Goal: Use online tool/utility: Utilize a website feature to perform a specific function

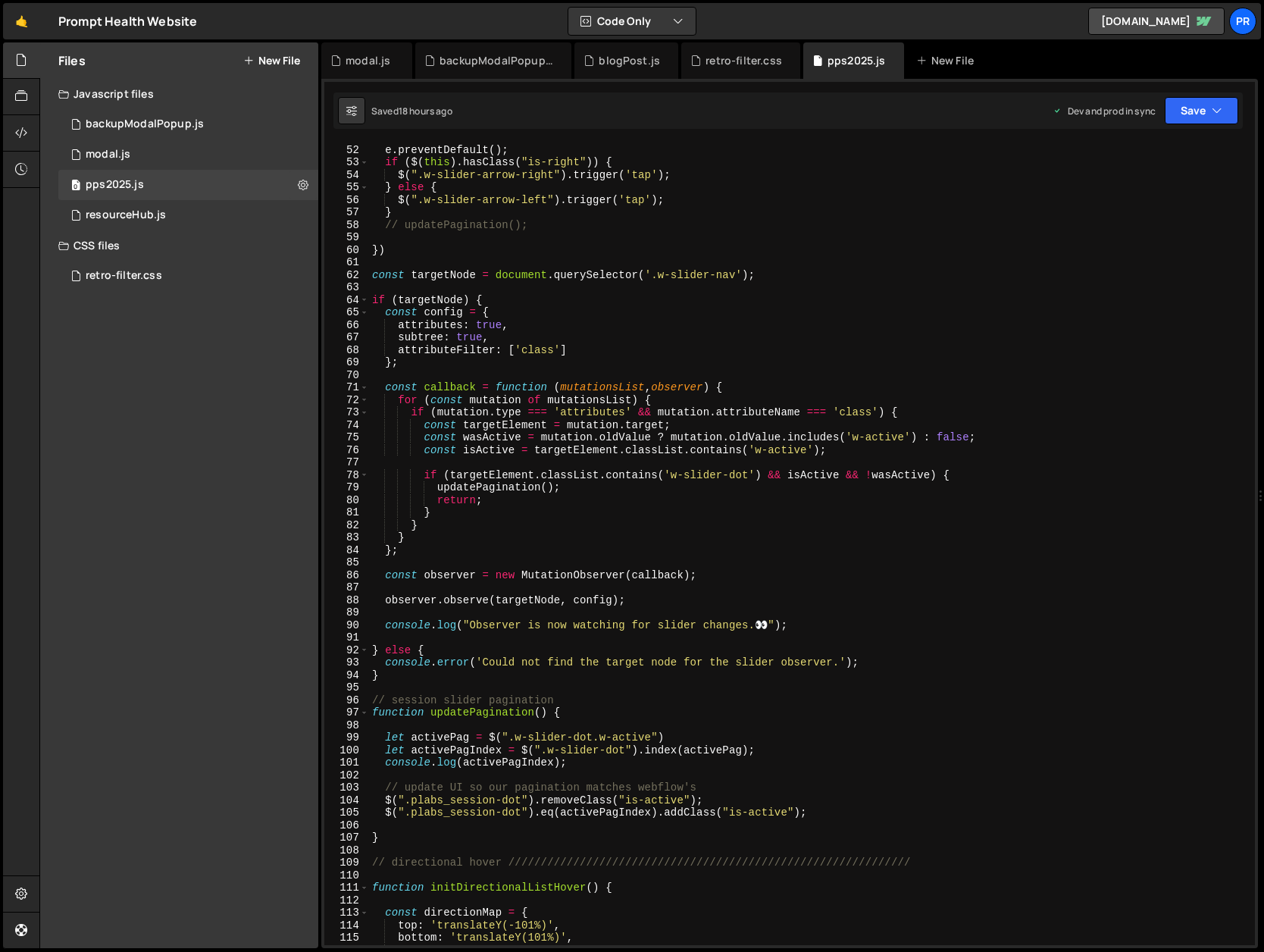
scroll to position [768, 0]
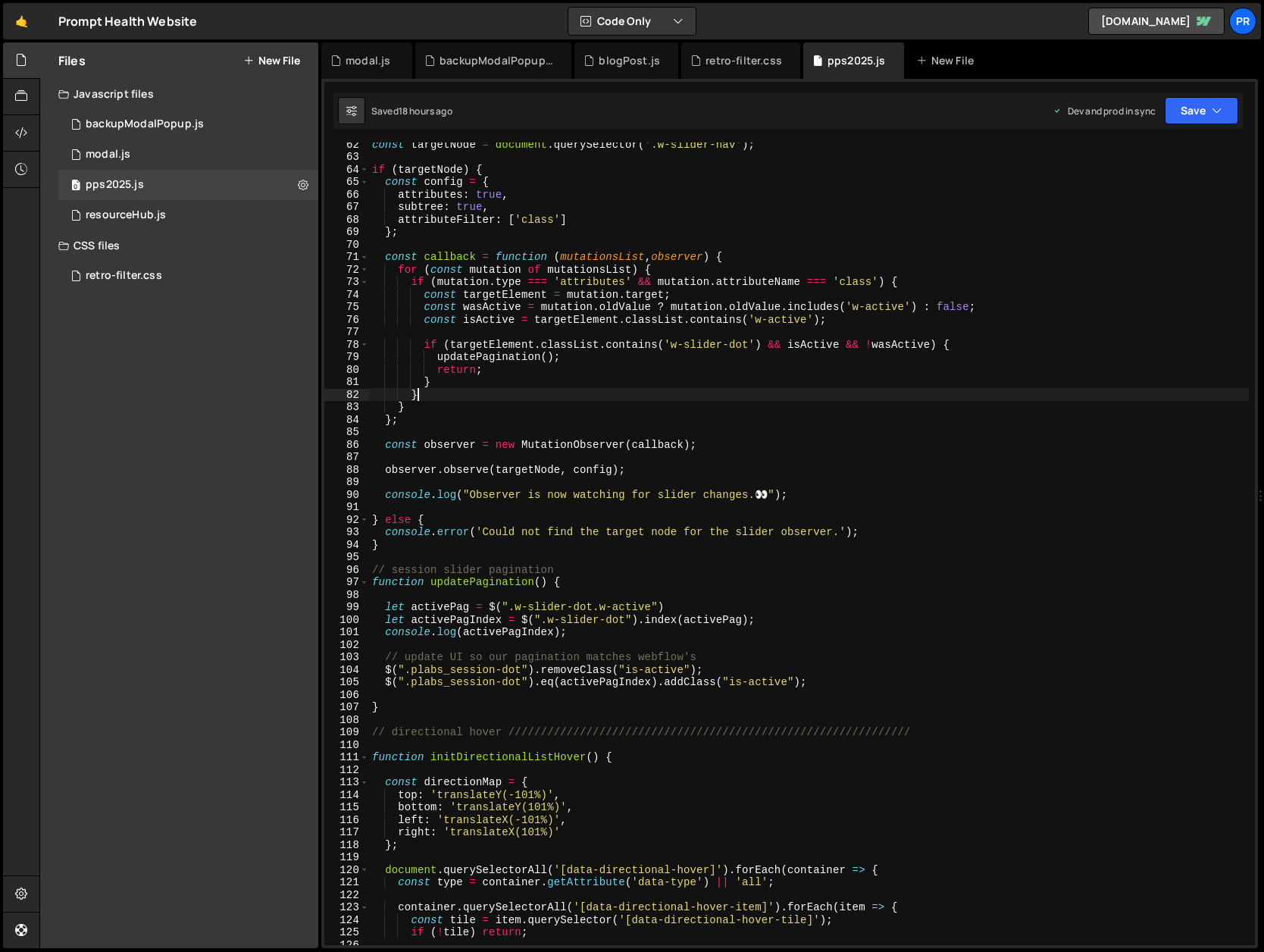
click at [460, 395] on div "const targetNode = document . querySelector ( '.w-slider-nav' ) ; if ( targetNo…" at bounding box center [810, 552] width 880 height 828
type textarea "}v"
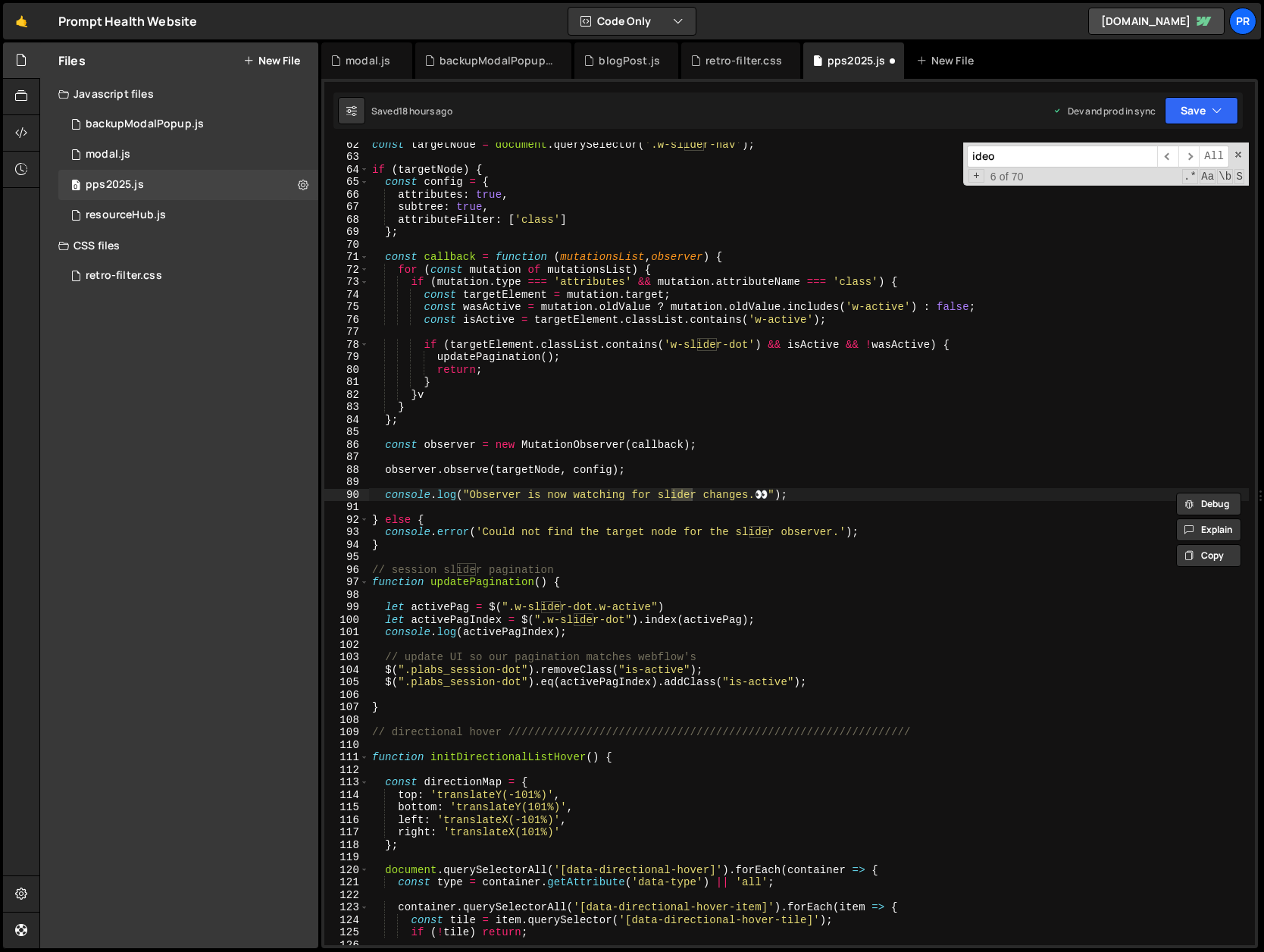
scroll to position [4915, 0]
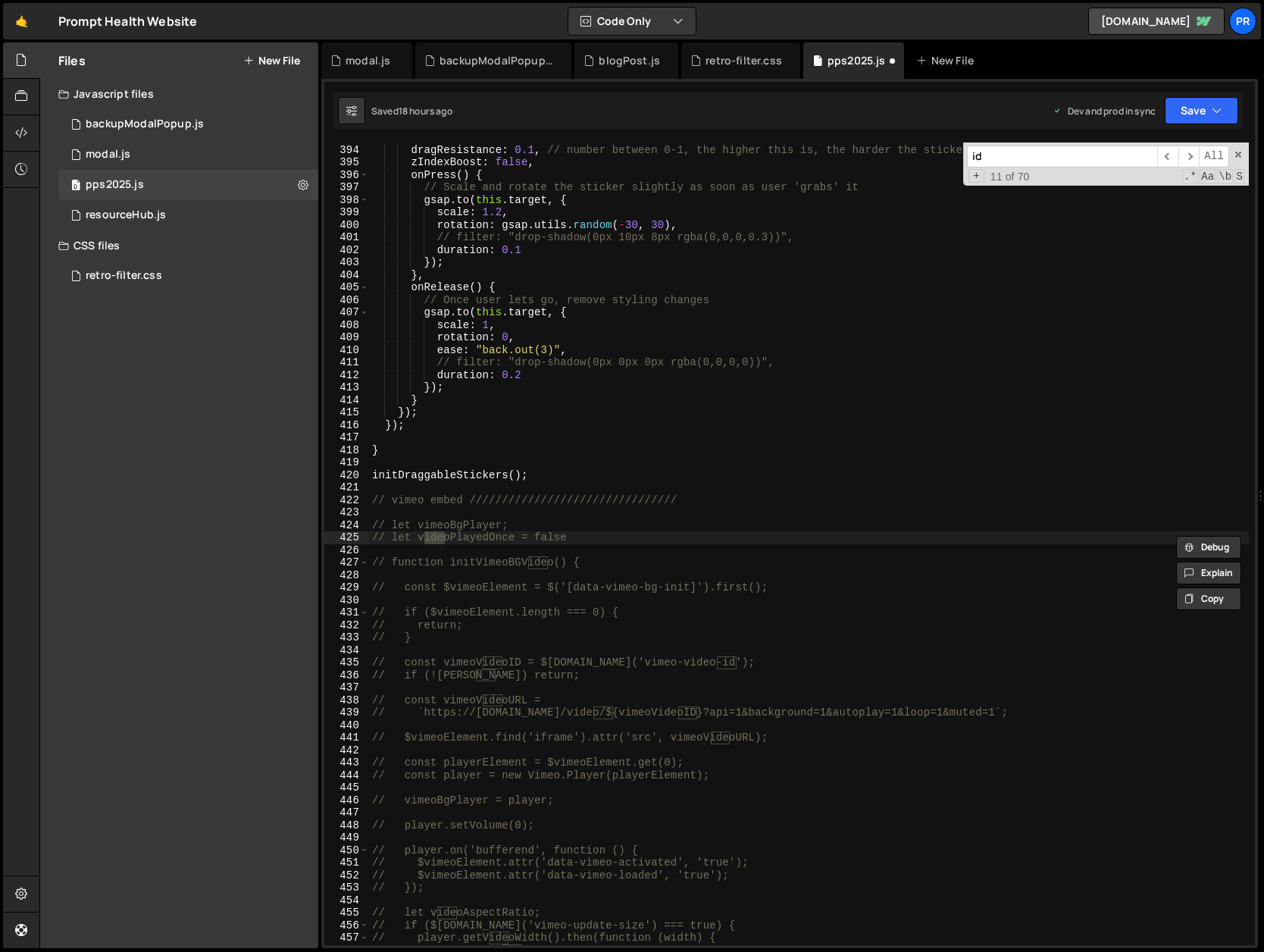
type input "i"
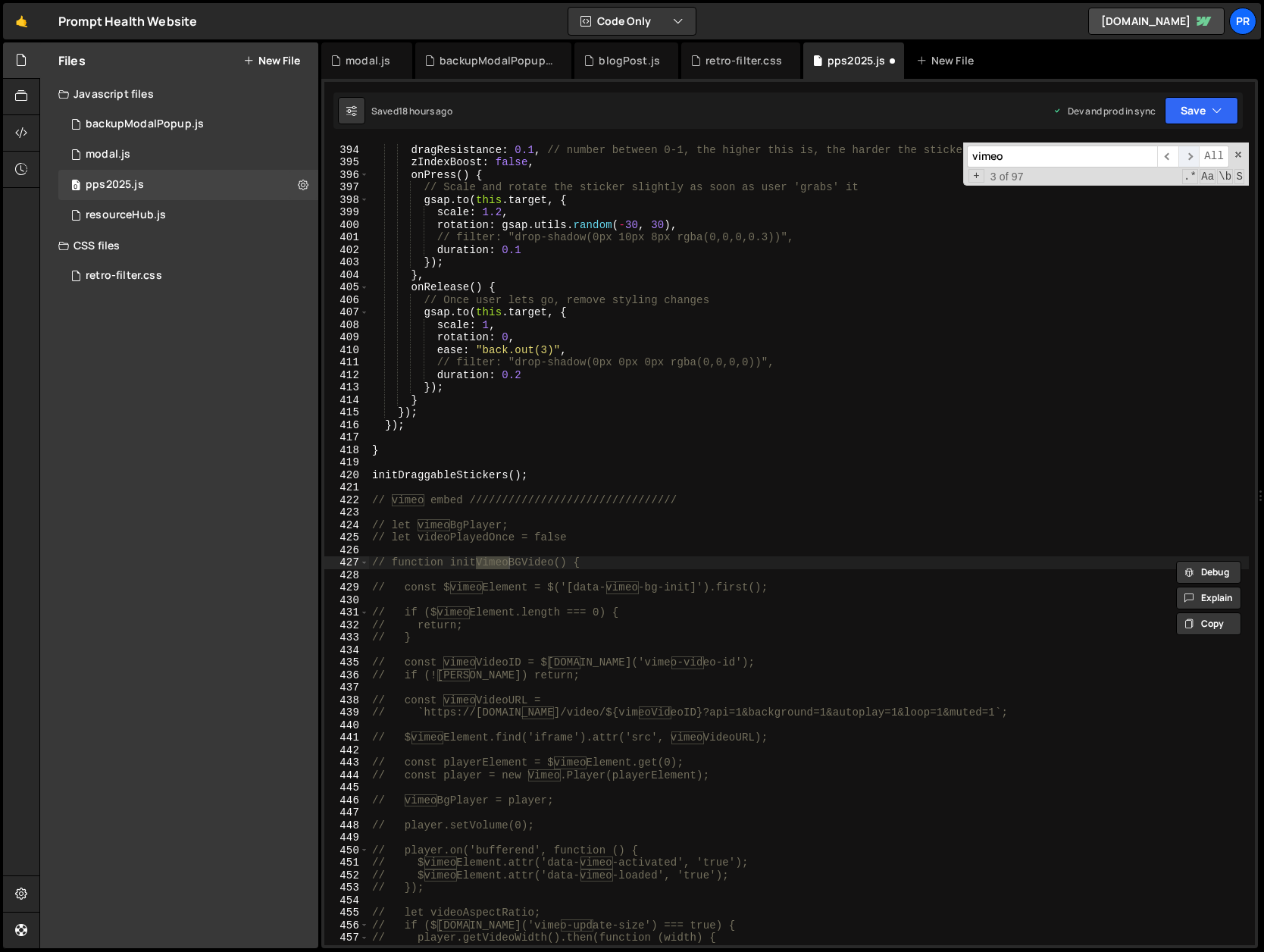
type input "vimeo"
click at [1189, 152] on span "​" at bounding box center [1190, 156] width 21 height 22
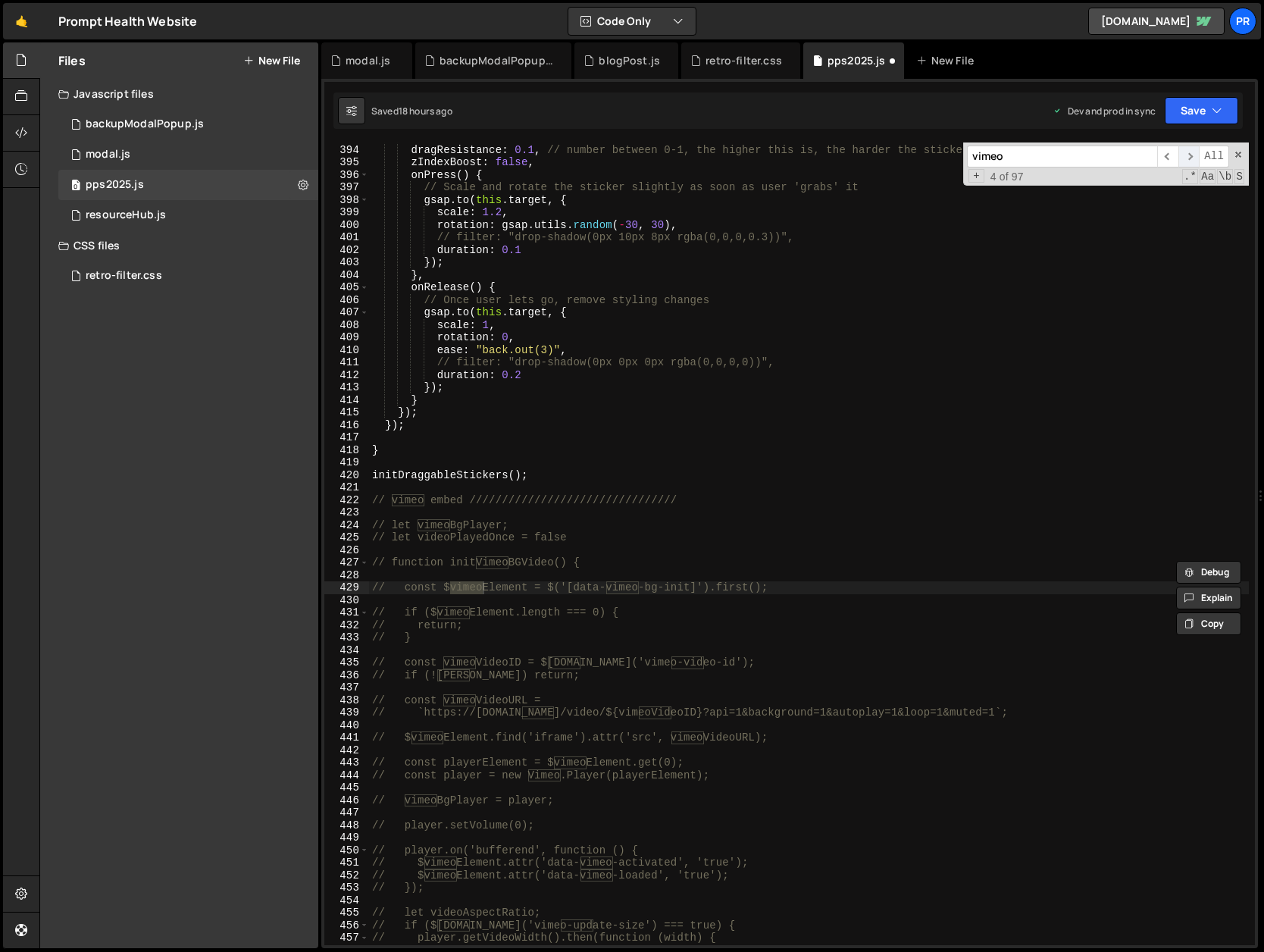
click at [1189, 152] on span "​" at bounding box center [1190, 156] width 21 height 22
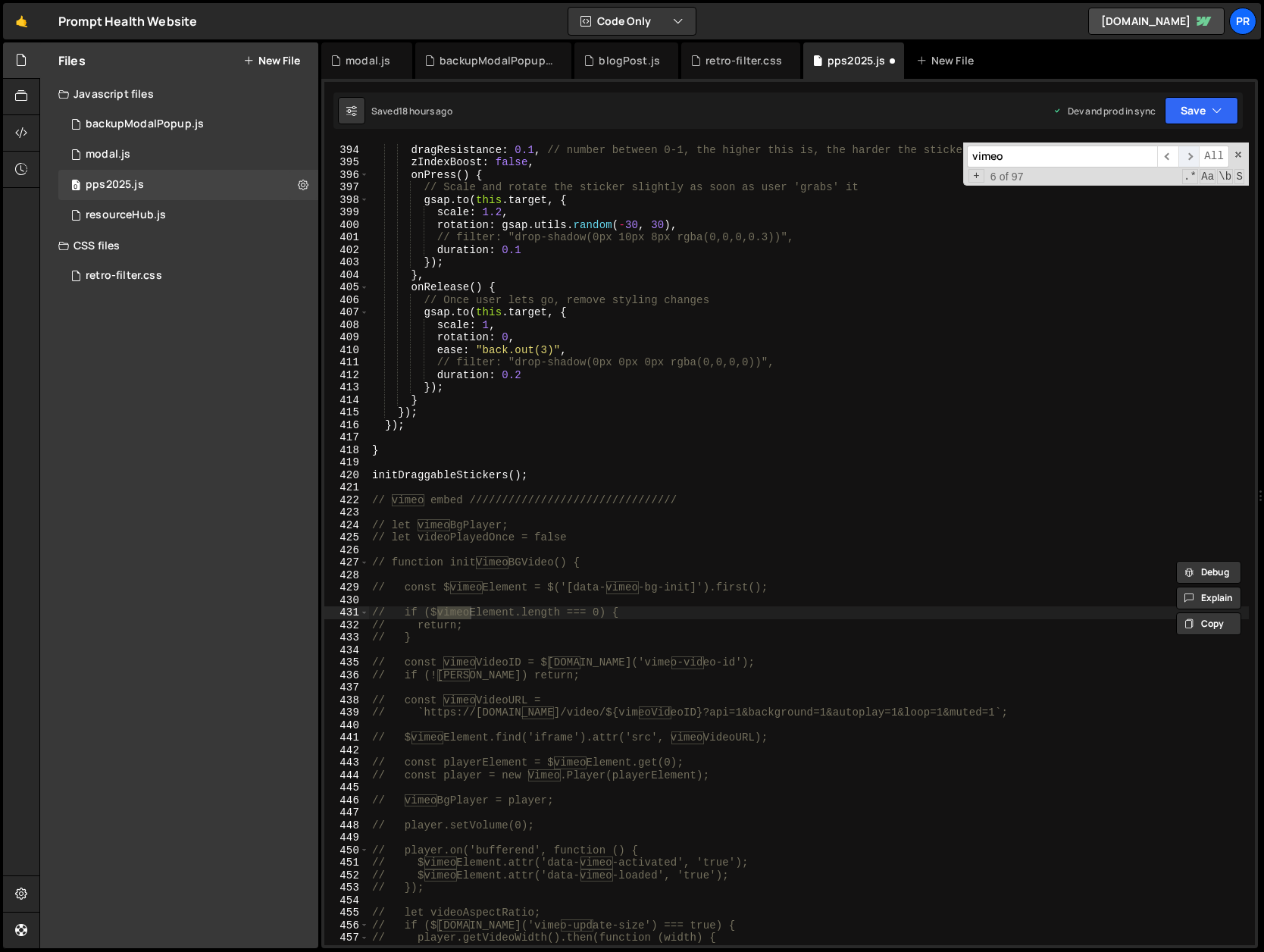
click at [1189, 152] on span "​" at bounding box center [1190, 156] width 21 height 22
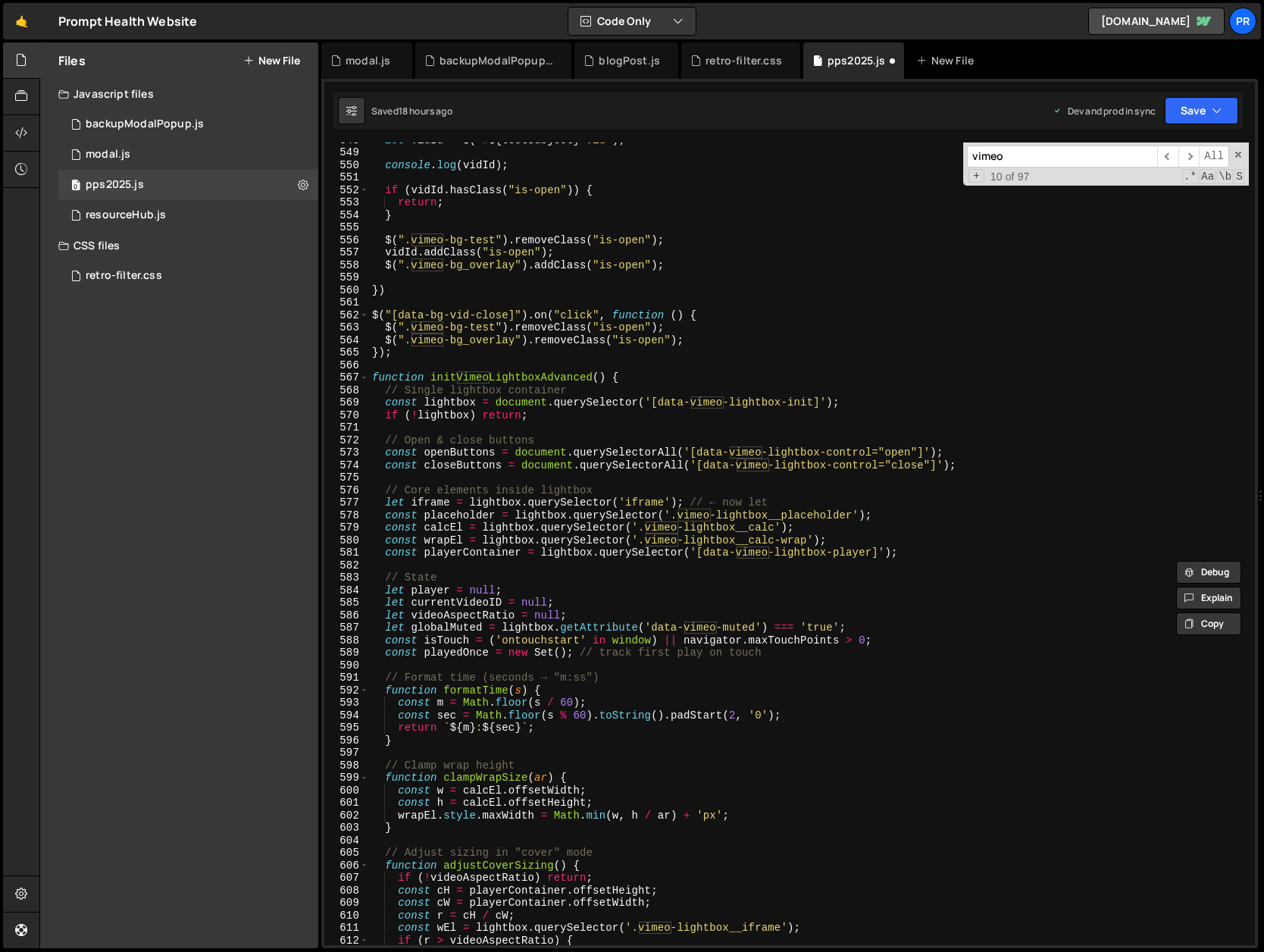
scroll to position [6737, 0]
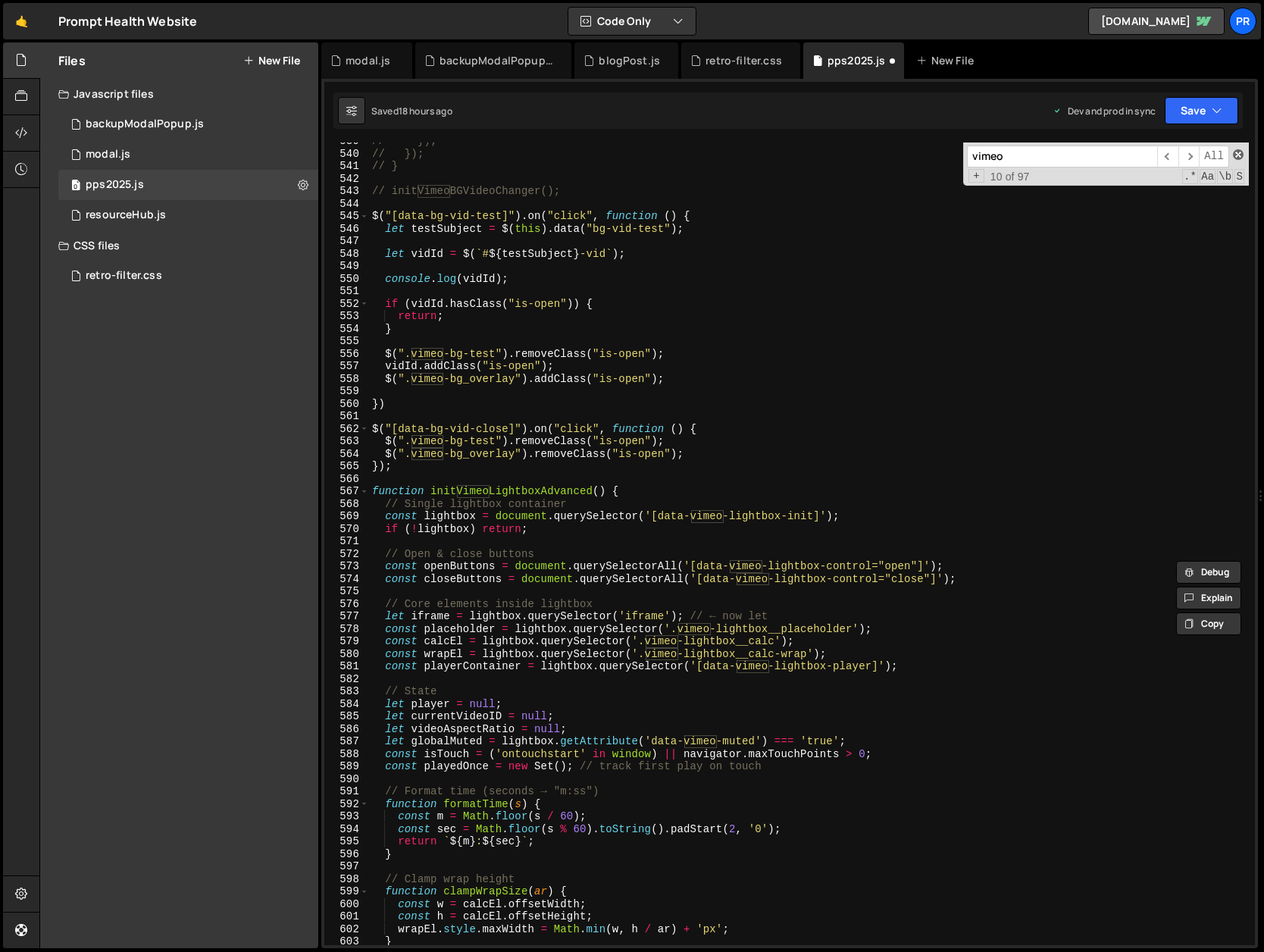
click at [1238, 154] on span at bounding box center [1238, 154] width 11 height 11
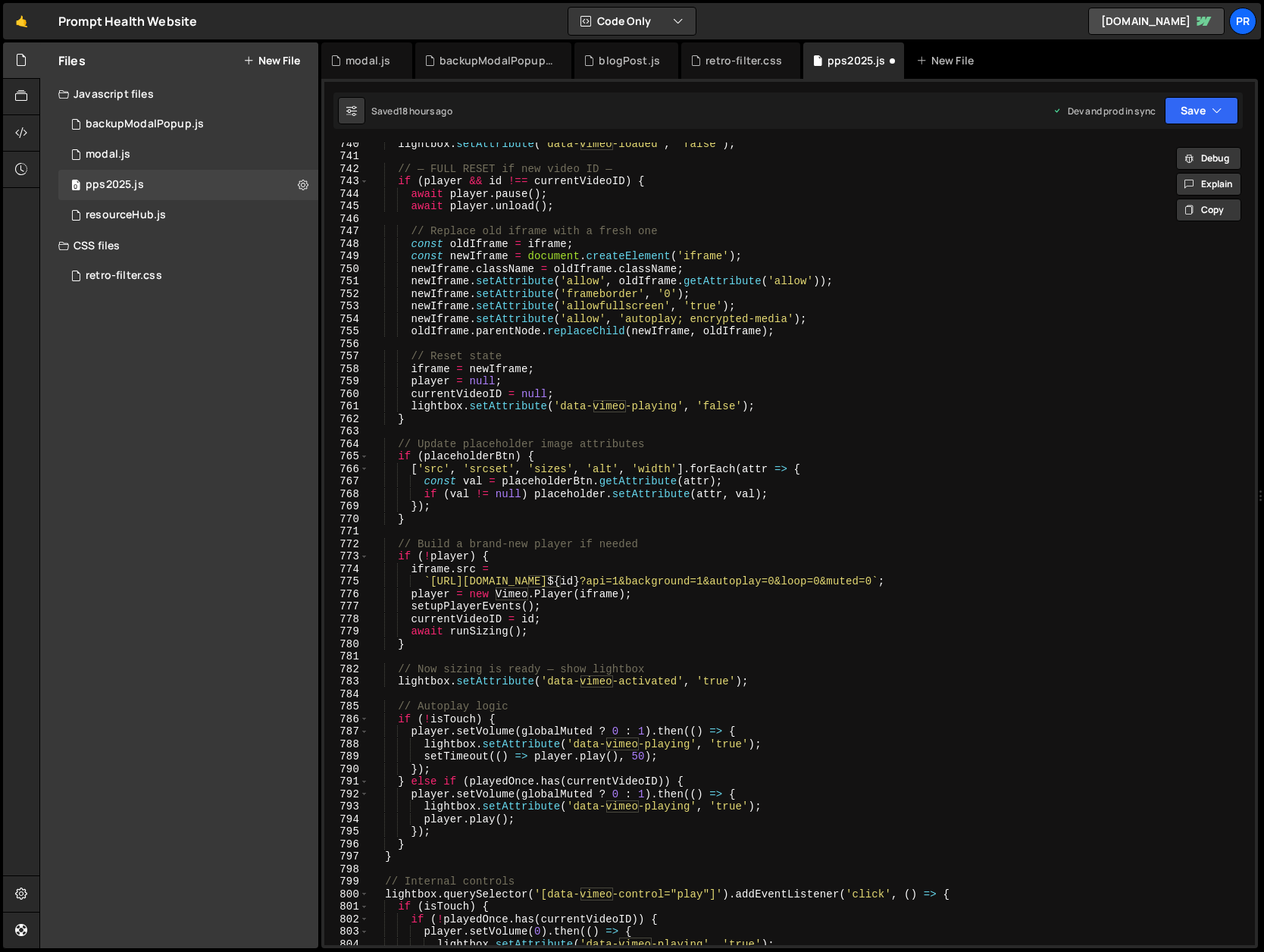
scroll to position [9349, 0]
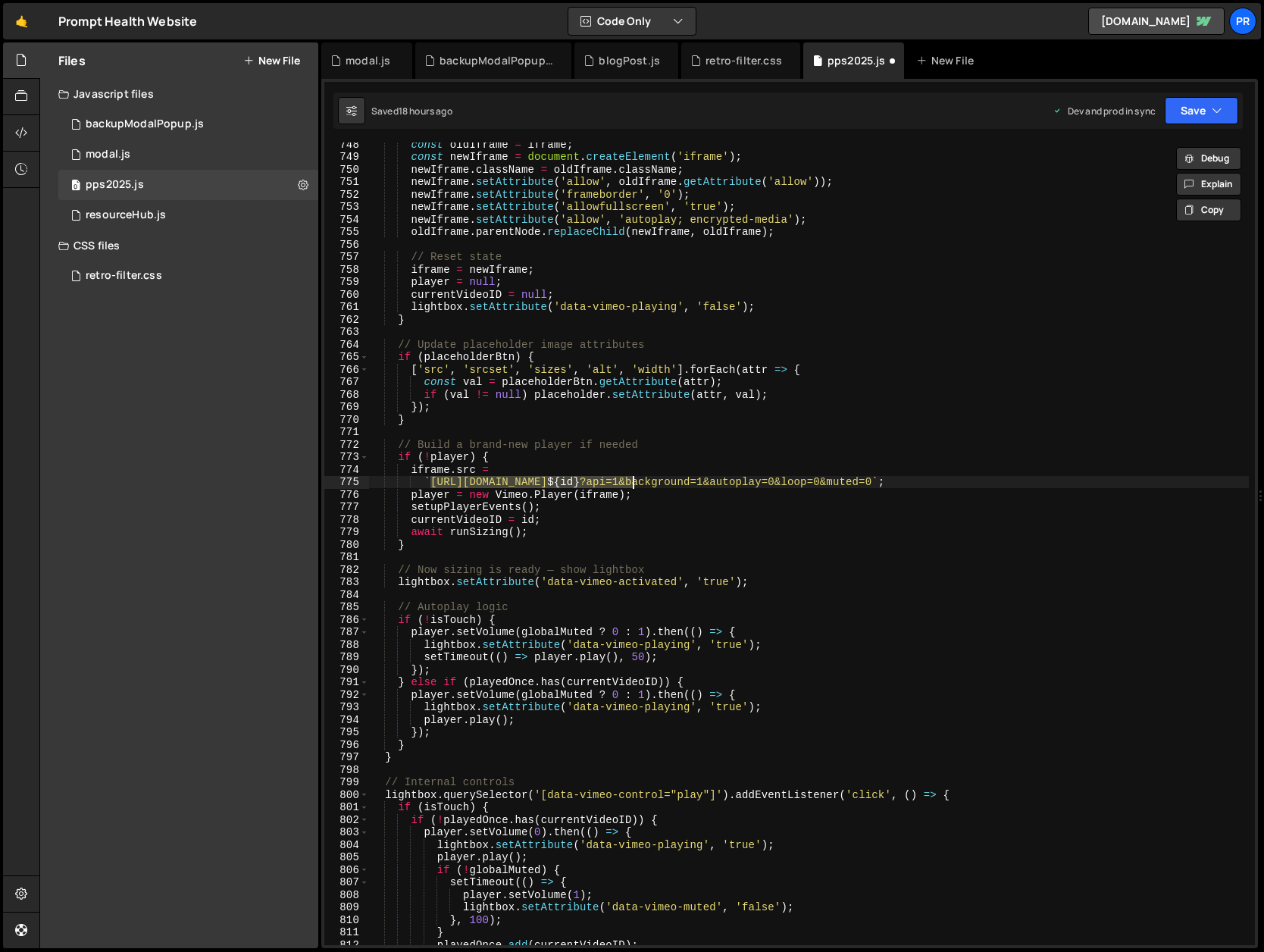
drag, startPoint x: 432, startPoint y: 481, endPoint x: 632, endPoint y: 480, distance: 200.0
click at [632, 480] on div "const oldIframe = iframe ; const newIframe = document . createElement ( 'iframe…" at bounding box center [810, 552] width 880 height 828
type textarea "`https://[DOMAIN_NAME]/video/${id}?api=1&background=1&autoplay=0&loop=0&muted=0…"
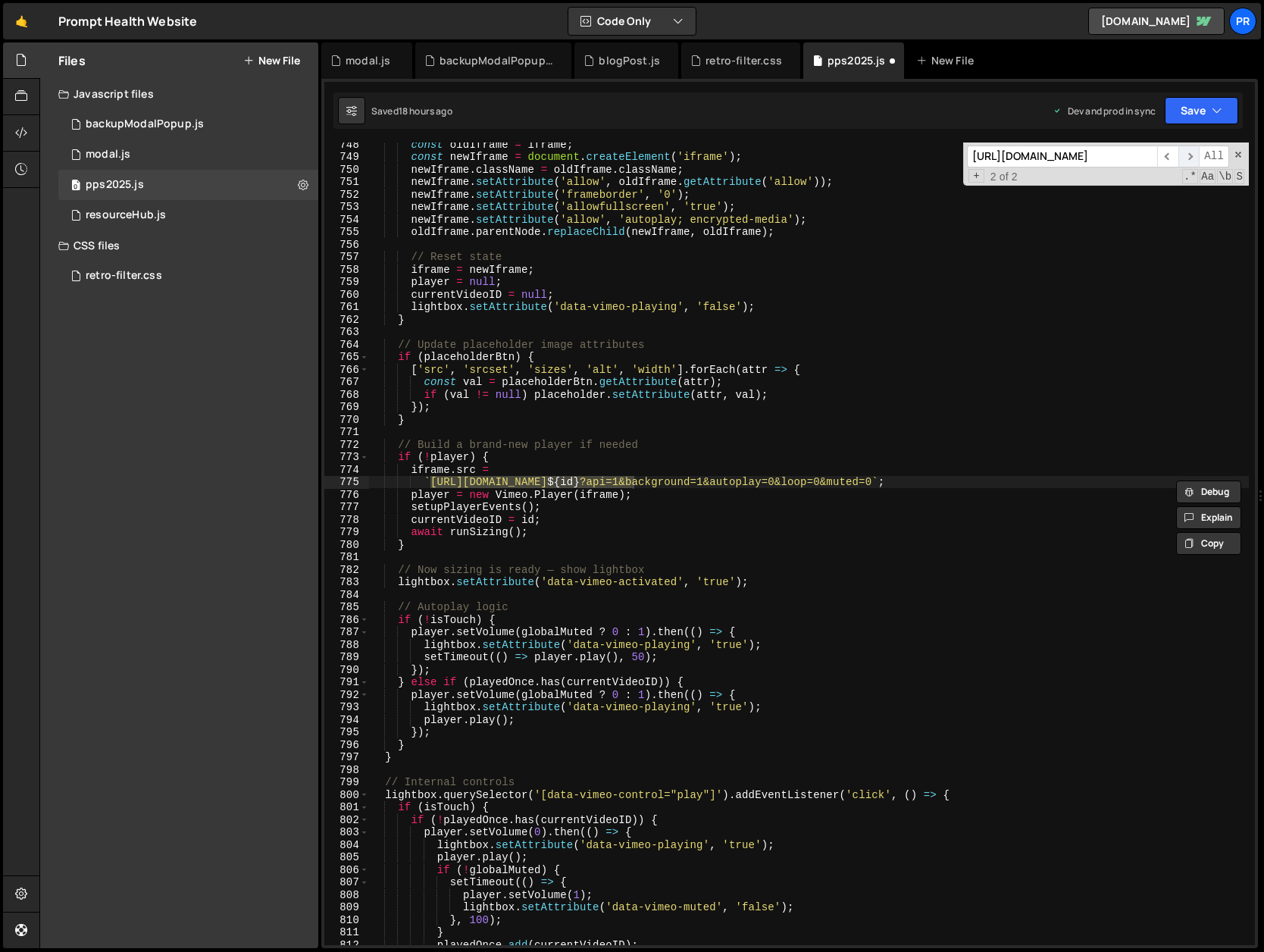
click at [1194, 154] on span "​" at bounding box center [1190, 156] width 21 height 22
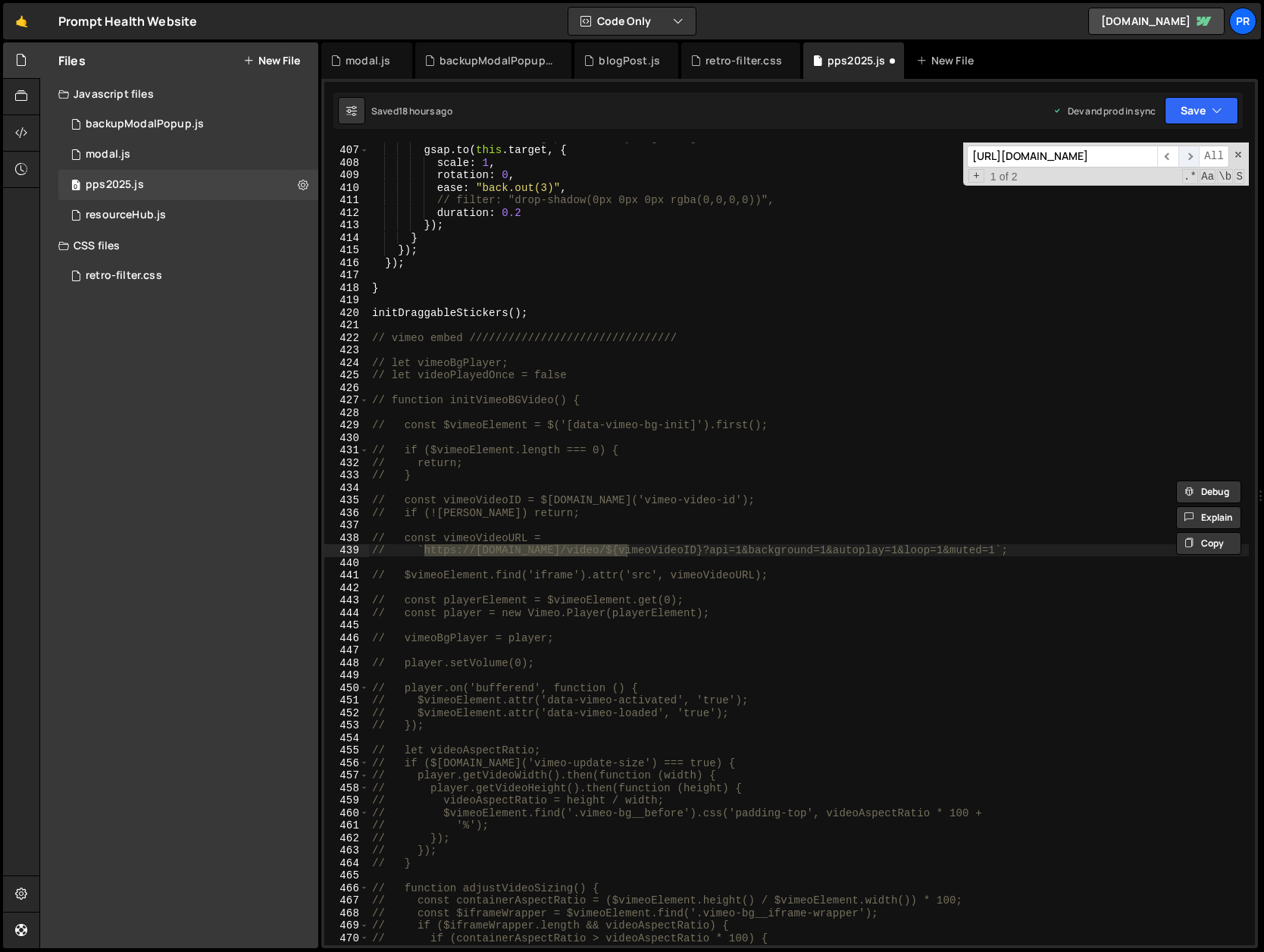
click at [1192, 159] on span "​" at bounding box center [1190, 156] width 21 height 22
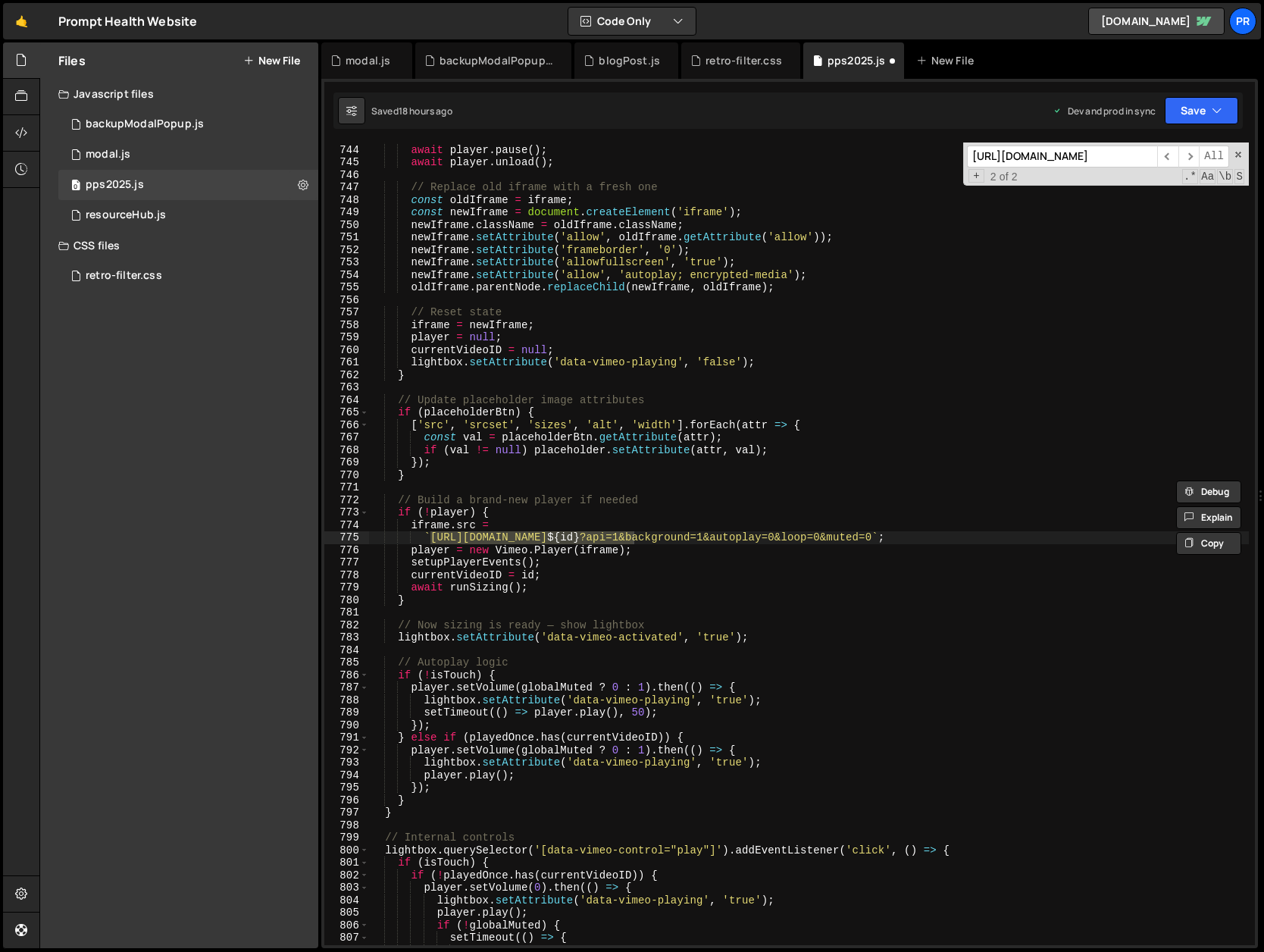
scroll to position [9294, 0]
click at [653, 539] on div "if ( player && id !== currentVideoID ) { await player . pause ( ) ; await playe…" at bounding box center [810, 544] width 880 height 828
type input "id"
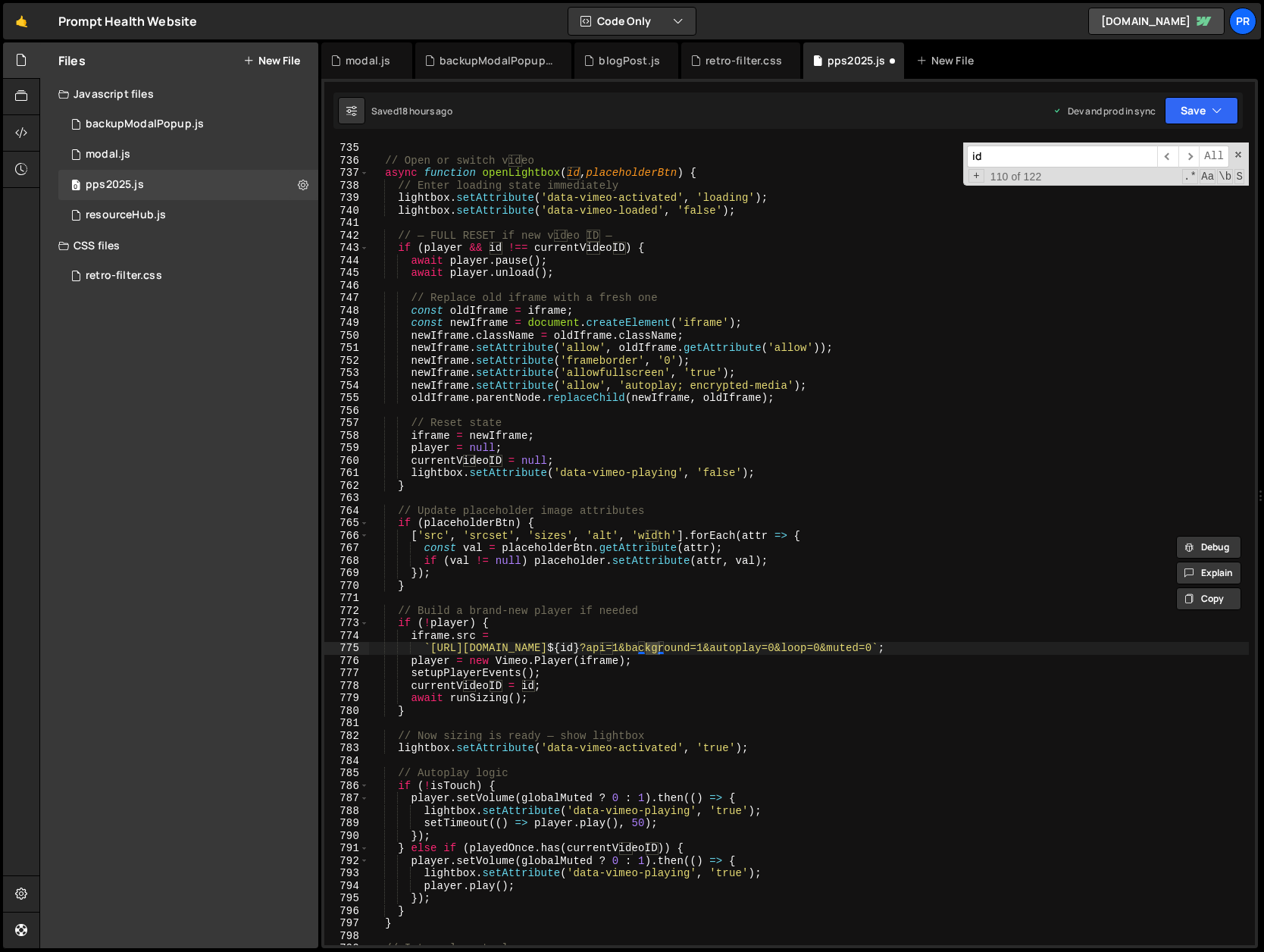
scroll to position [9183, 0]
click at [1169, 160] on span "​" at bounding box center [1168, 156] width 21 height 22
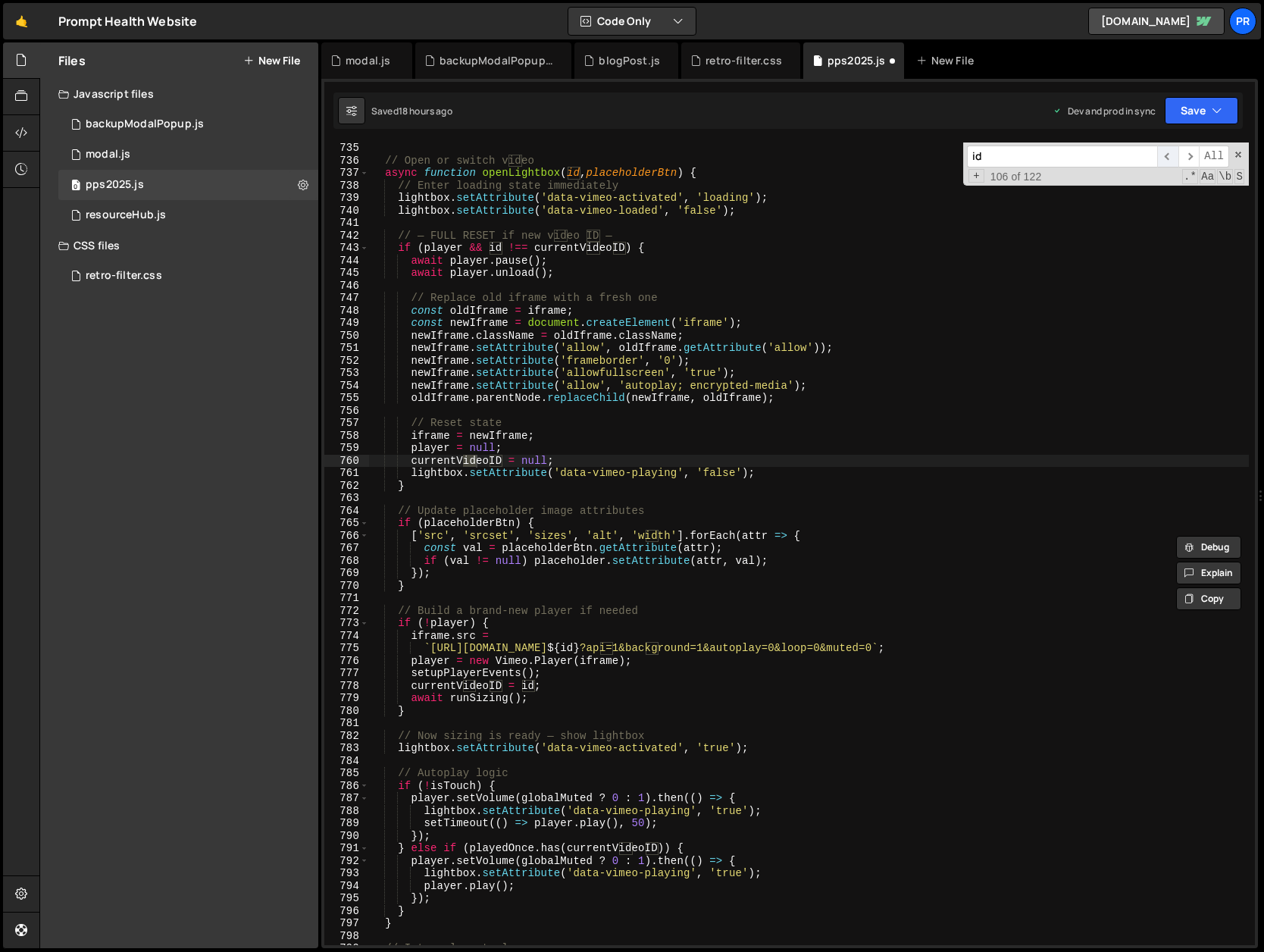
click at [1169, 160] on span "​" at bounding box center [1168, 156] width 21 height 22
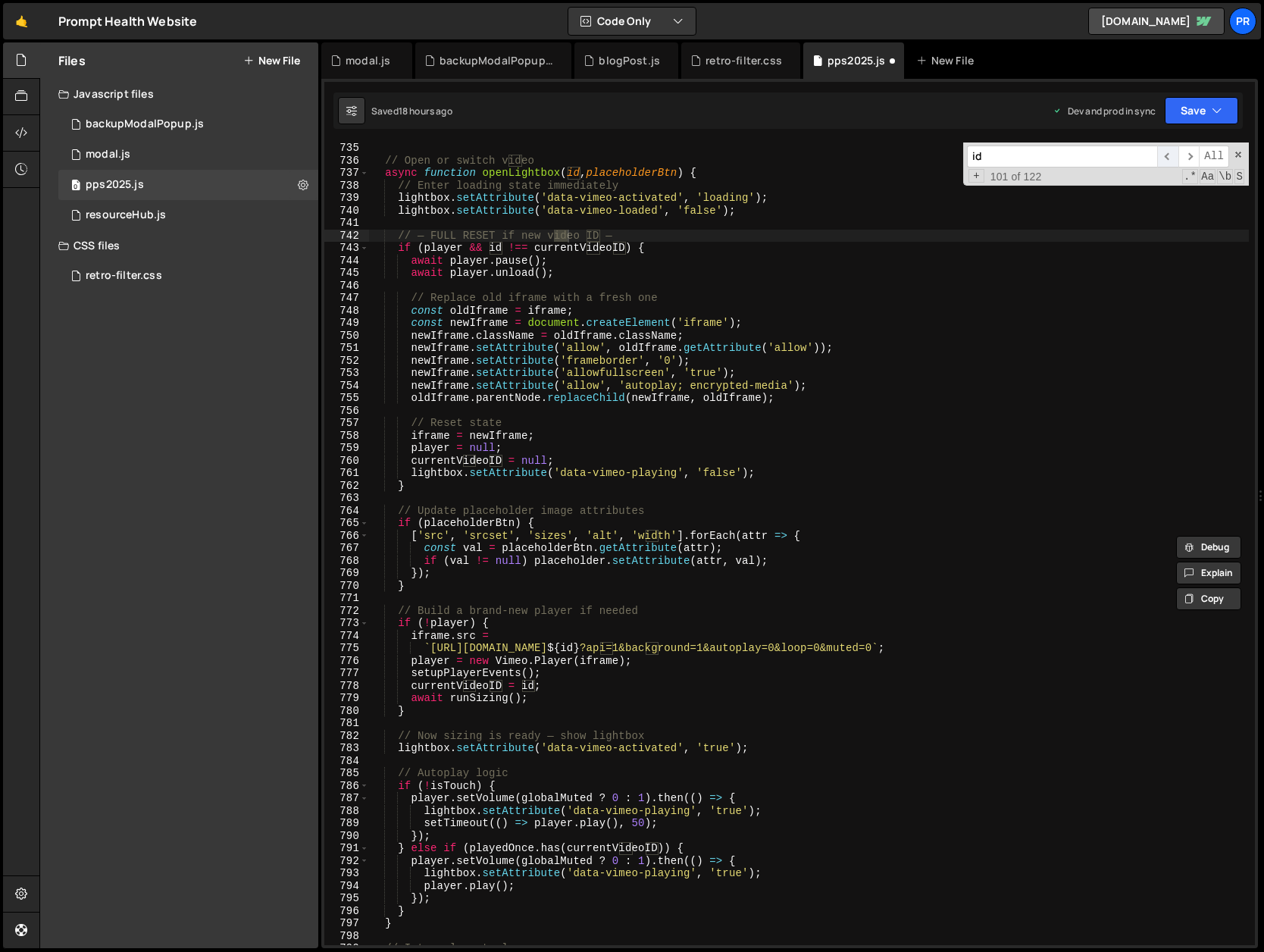
click at [1169, 160] on span "​" at bounding box center [1168, 156] width 21 height 22
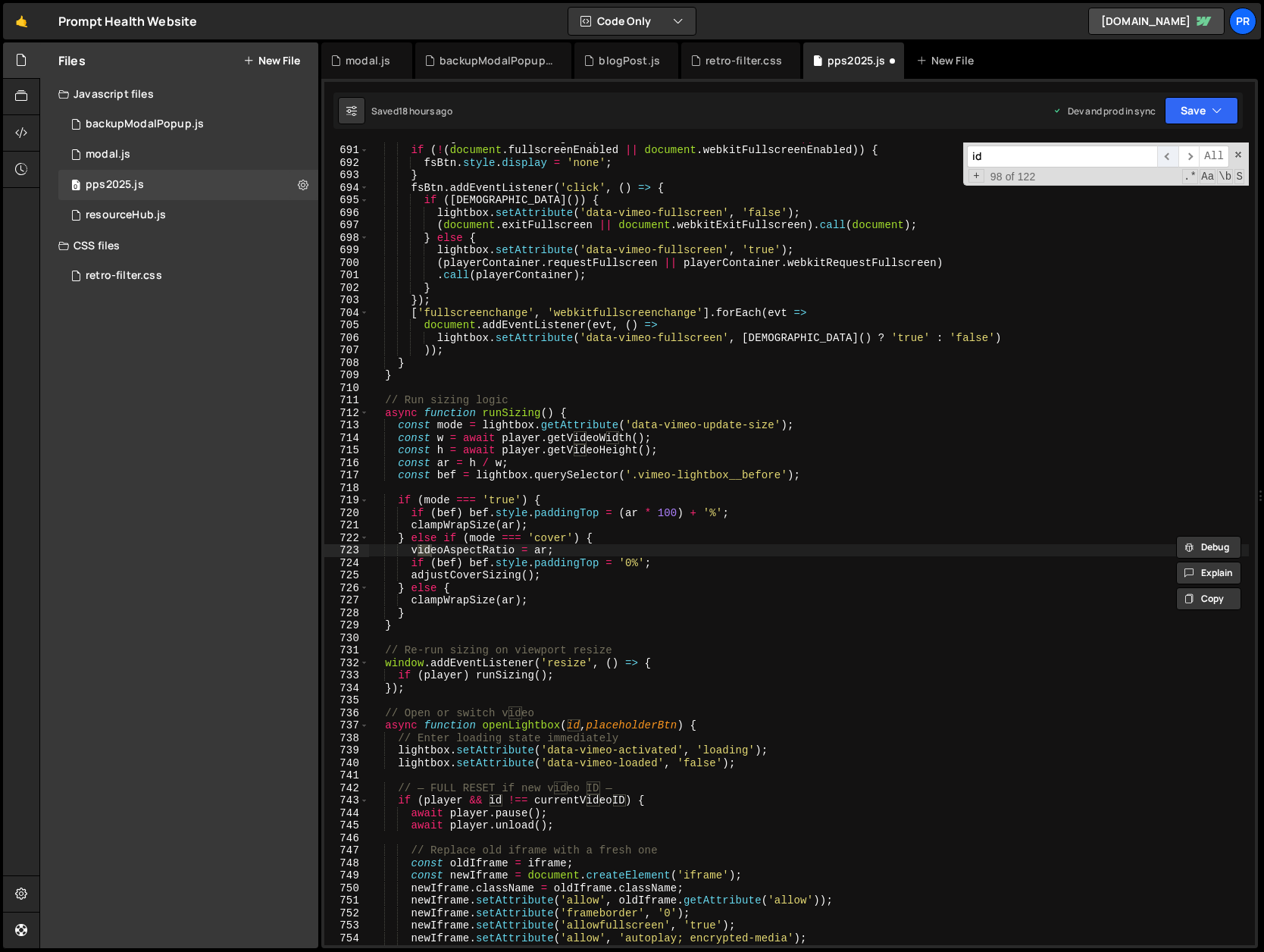
click at [1169, 160] on span "​" at bounding box center [1168, 156] width 21 height 22
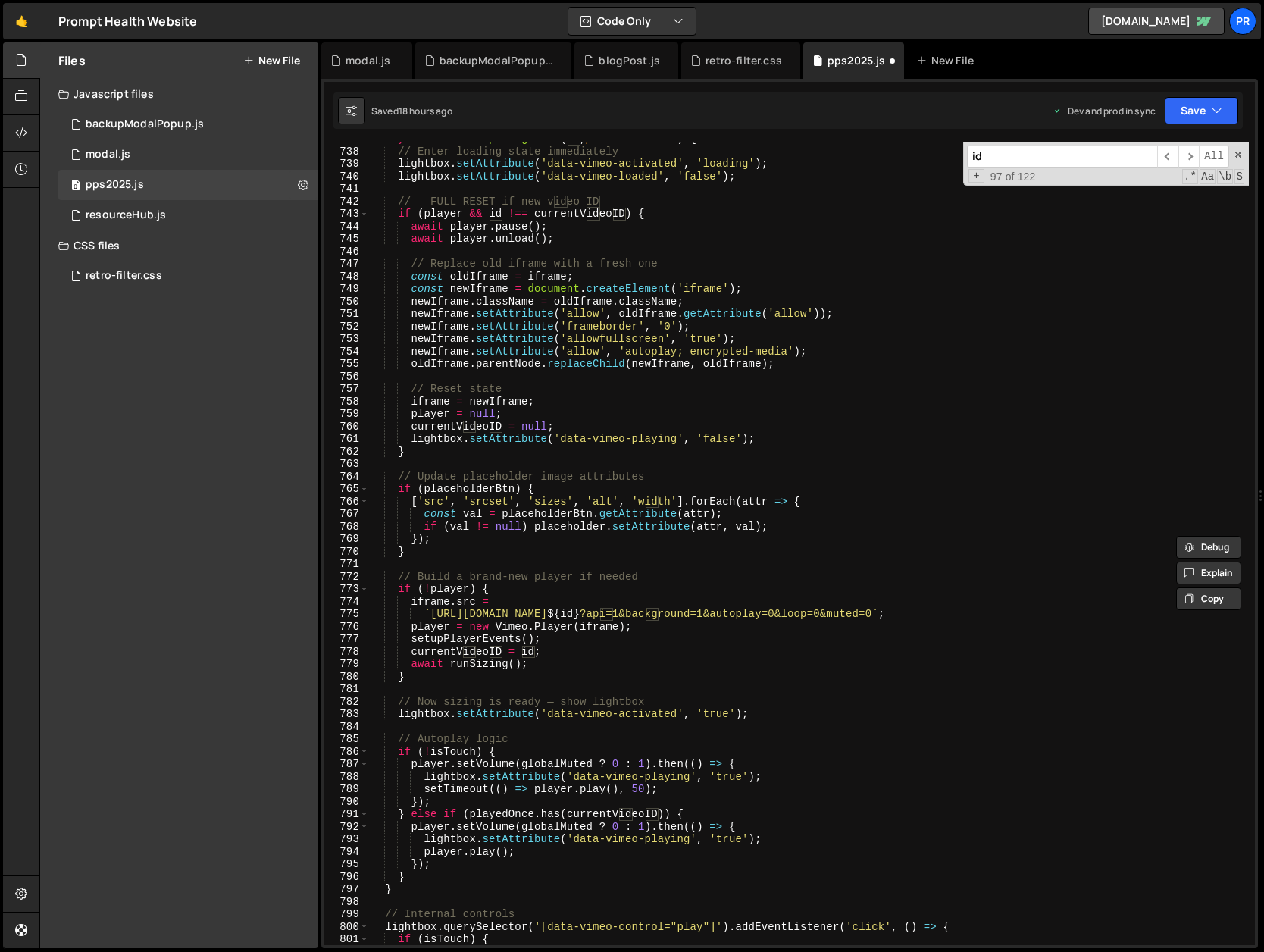
scroll to position [9456, 0]
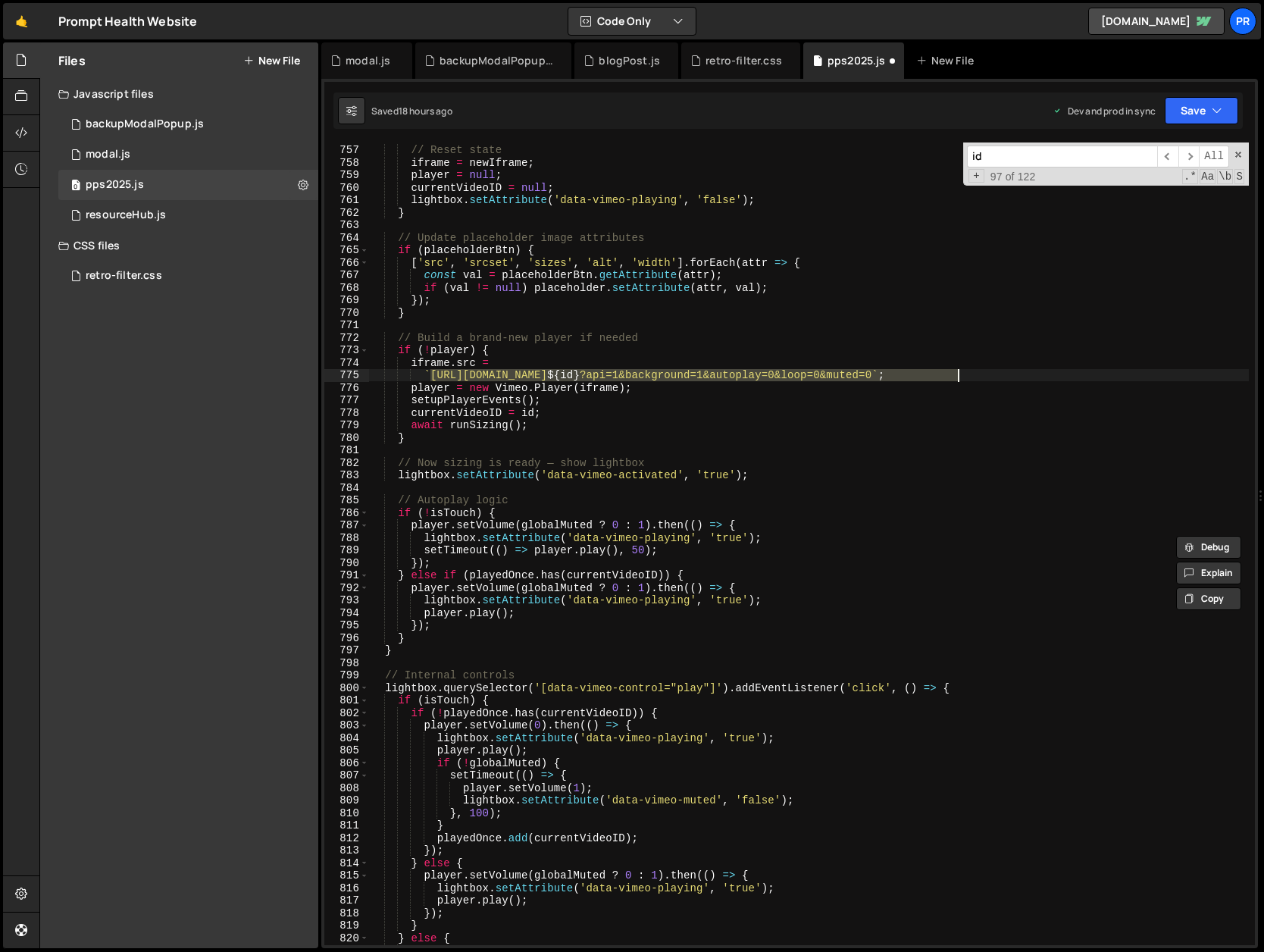
drag, startPoint x: 429, startPoint y: 374, endPoint x: 959, endPoint y: 372, distance: 530.0
click at [959, 372] on div "// Reset state iframe = newIframe ; player = null ; currentVideoID = null ; lig…" at bounding box center [810, 544] width 880 height 828
click at [685, 381] on div "// Reset state iframe = newIframe ; player = null ; currentVideoID = null ; lig…" at bounding box center [810, 543] width 880 height 803
click at [670, 373] on div "// Reset state iframe = newIframe ; player = null ; currentVideoID = null ; lig…" at bounding box center [810, 544] width 880 height 828
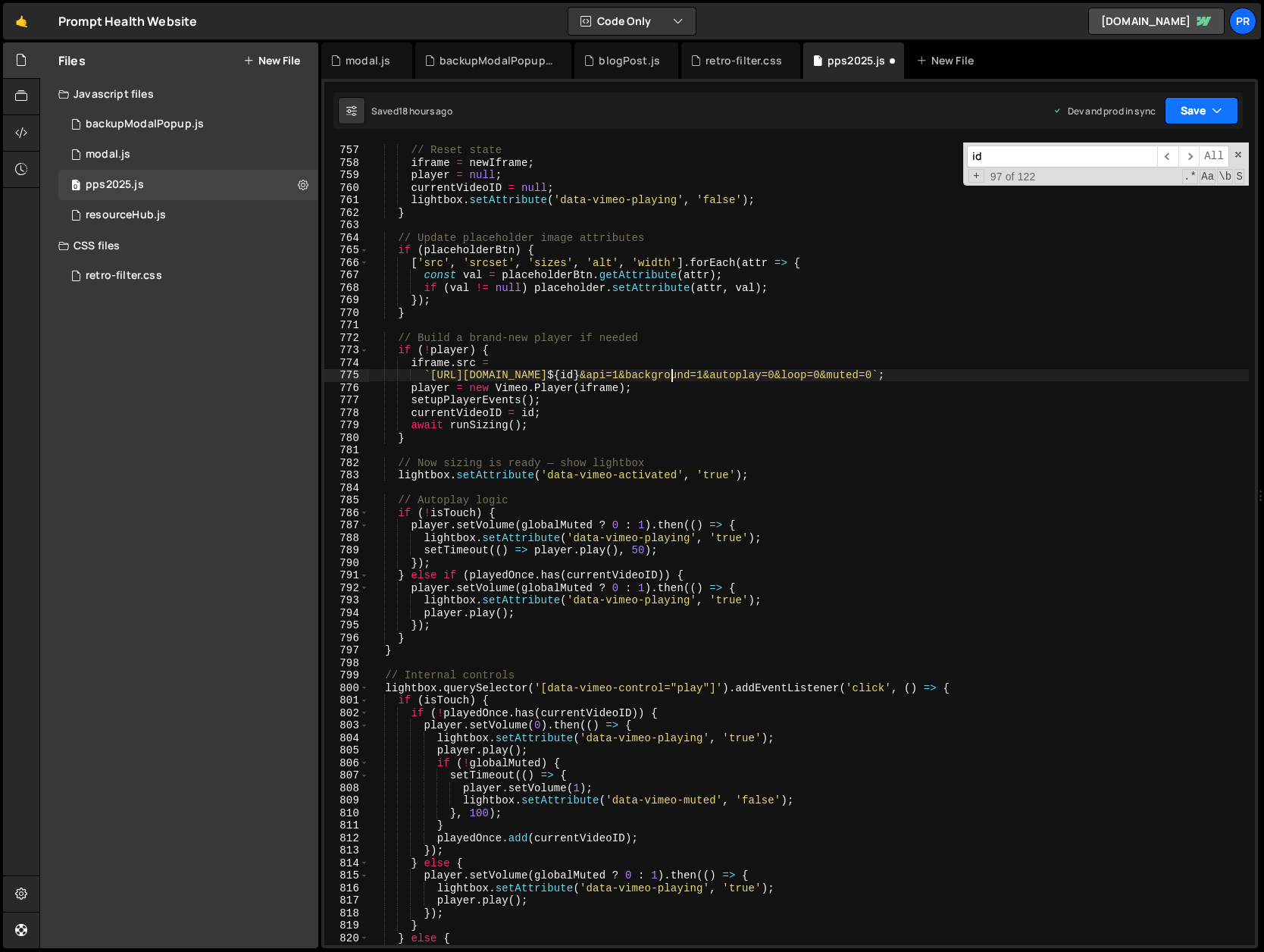
type textarea "`https://[DOMAIN_NAME]/video/${id}&api=1&background=1&autoplay=0&loop=0&muted=0…"
click at [1200, 109] on button "Save" at bounding box center [1201, 111] width 74 height 28
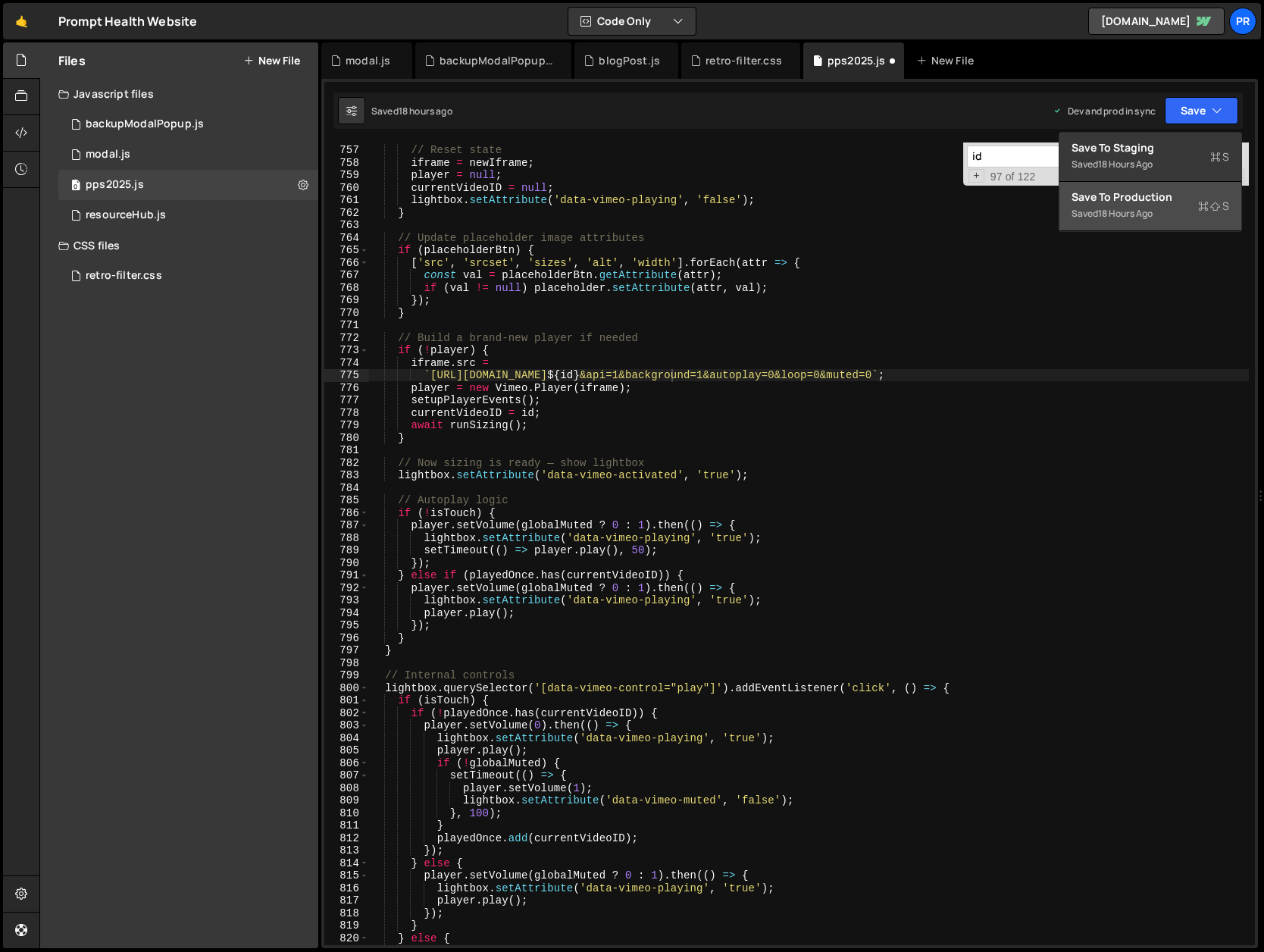
click at [1170, 205] on div "Saved 18 hours ago" at bounding box center [1150, 213] width 158 height 18
